Goal: Task Accomplishment & Management: Manage account settings

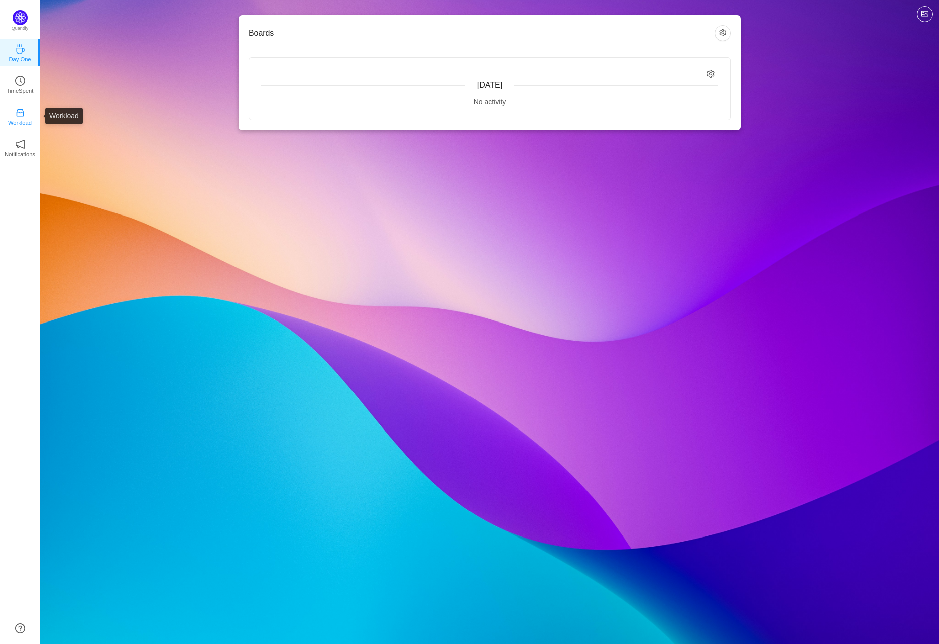
click at [19, 121] on p "Workload" at bounding box center [20, 122] width 24 height 9
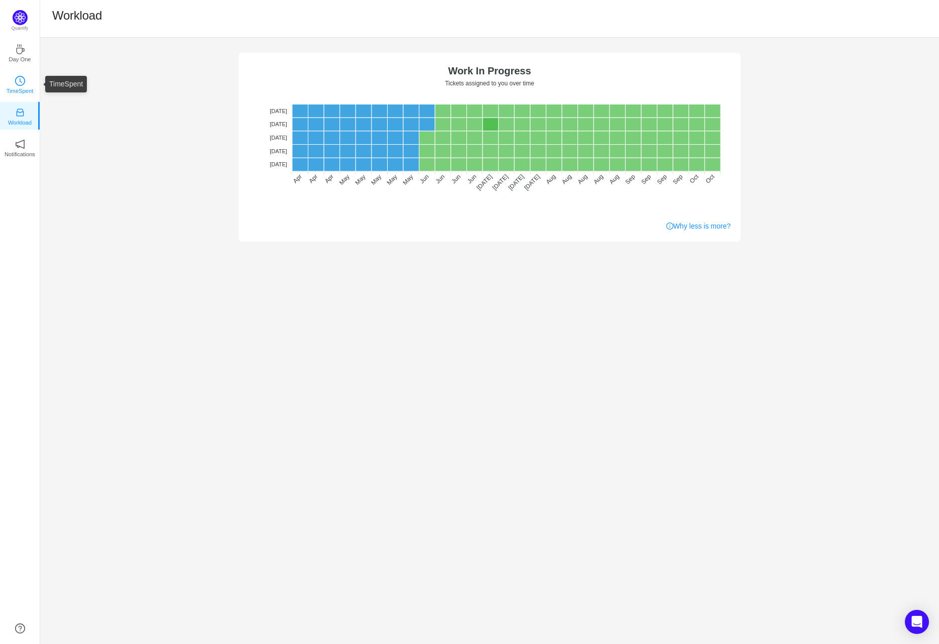
click at [20, 82] on icon "icon: clock-circle" at bounding box center [20, 81] width 10 height 10
